Goal: Book appointment/travel/reservation

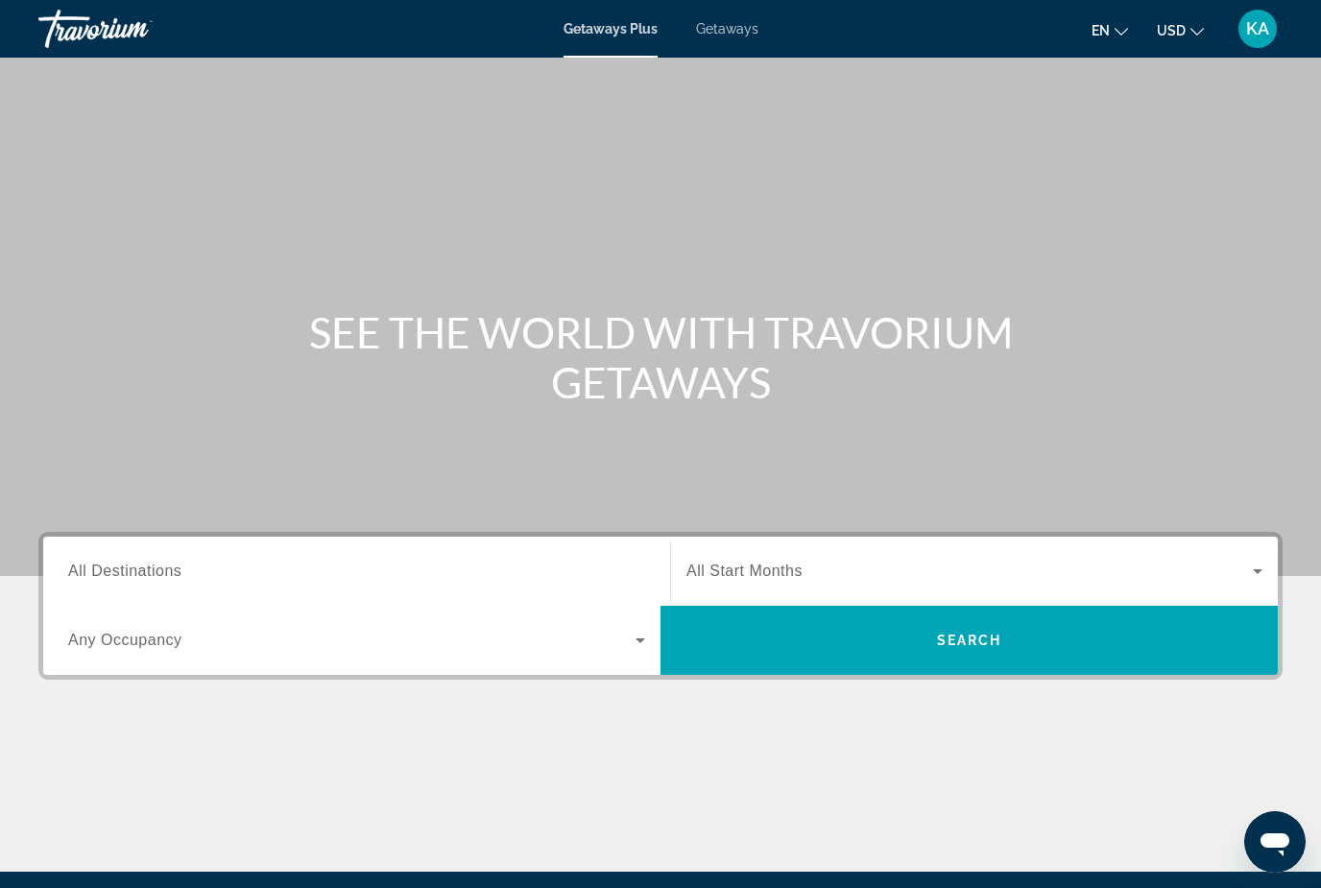
click at [724, 34] on span "Getaways" at bounding box center [727, 28] width 62 height 15
click at [192, 5] on div "Travorium" at bounding box center [134, 29] width 192 height 50
